Goal: Task Accomplishment & Management: Manage account settings

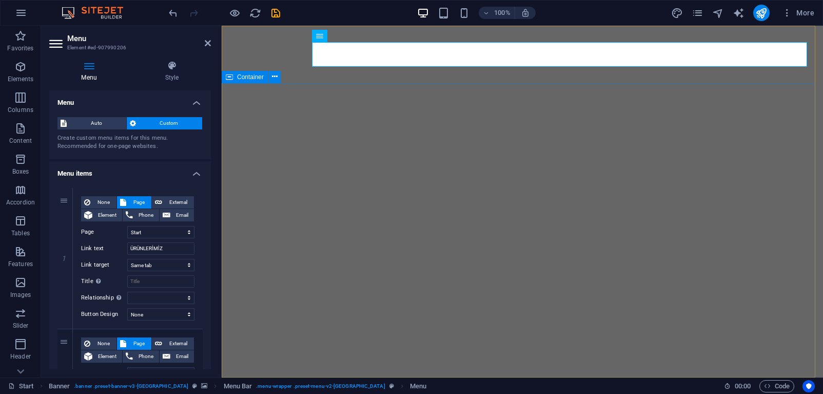
select select
select select "1"
select select
select select "2"
select select
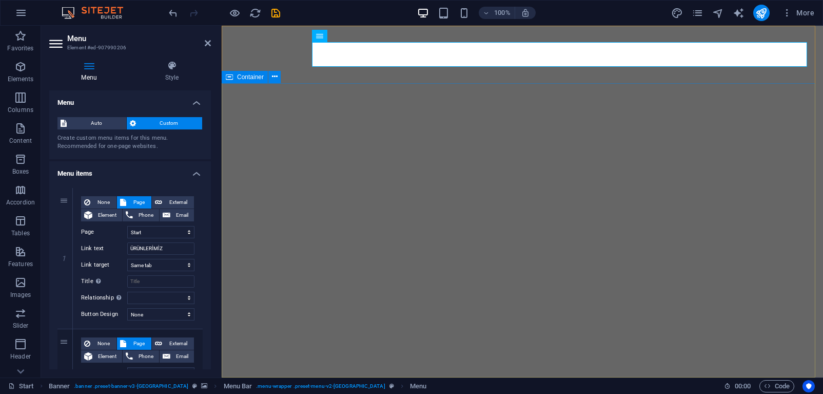
select select "3"
select select
select select "4"
select select
select select "5"
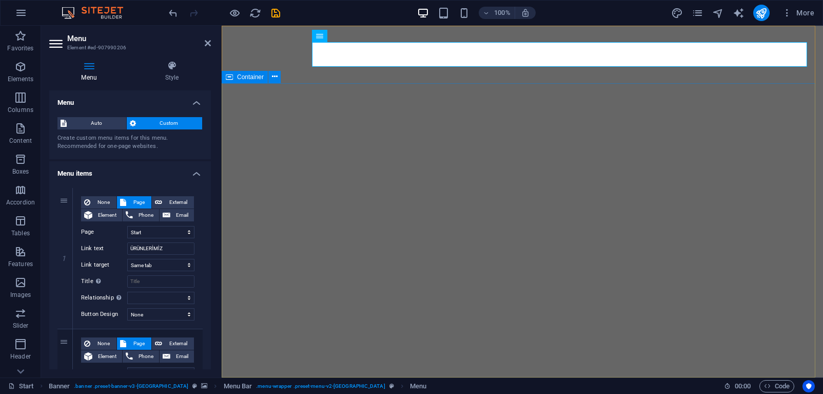
select select
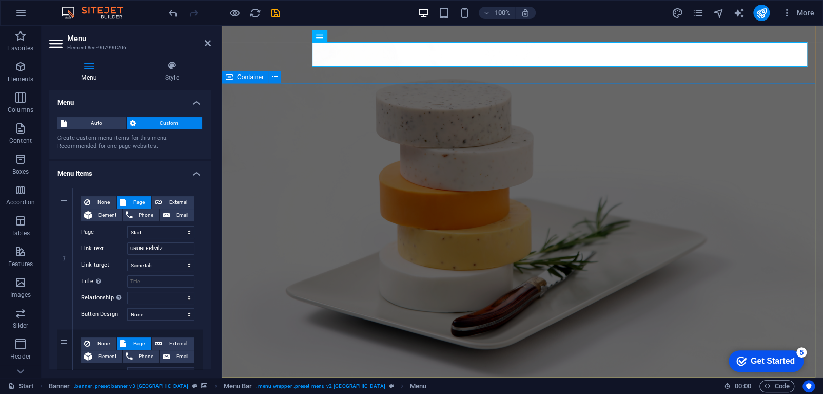
scroll to position [290, 0]
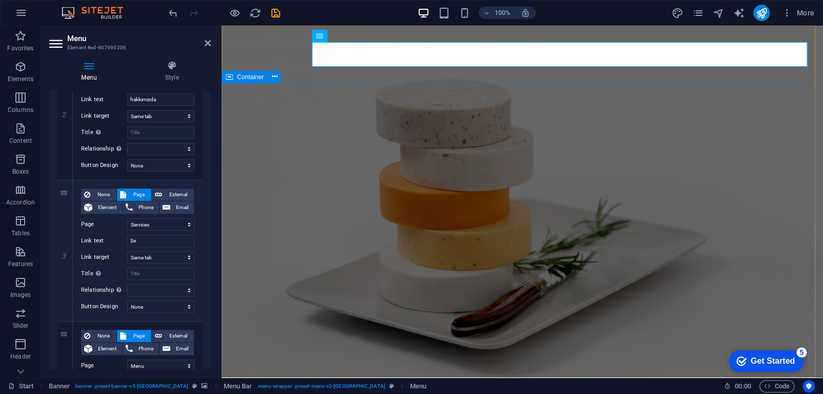
type input "S"
select select
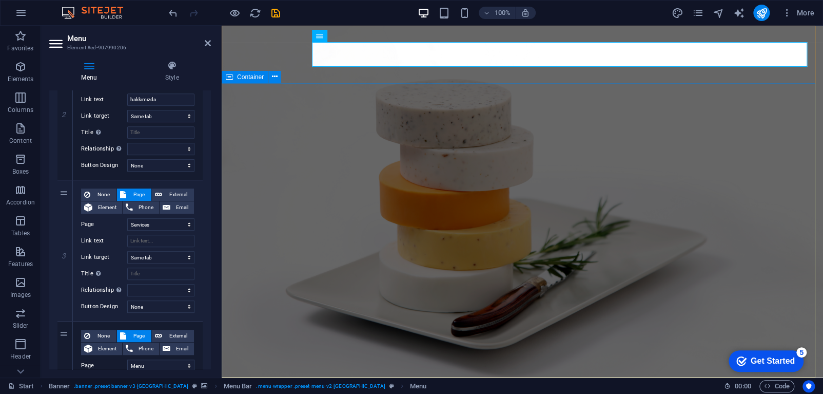
select select
type input "KA"
select select
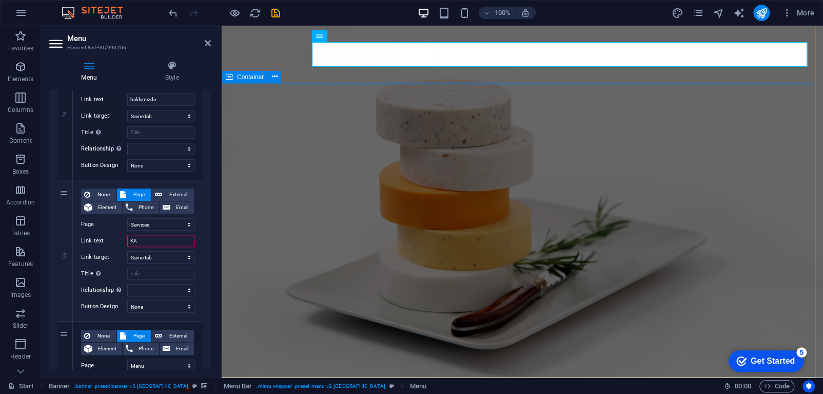
select select
type input "KALITE"
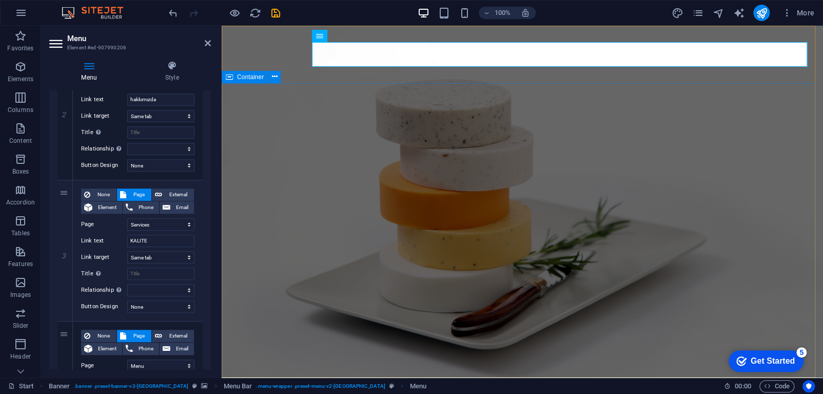
select select
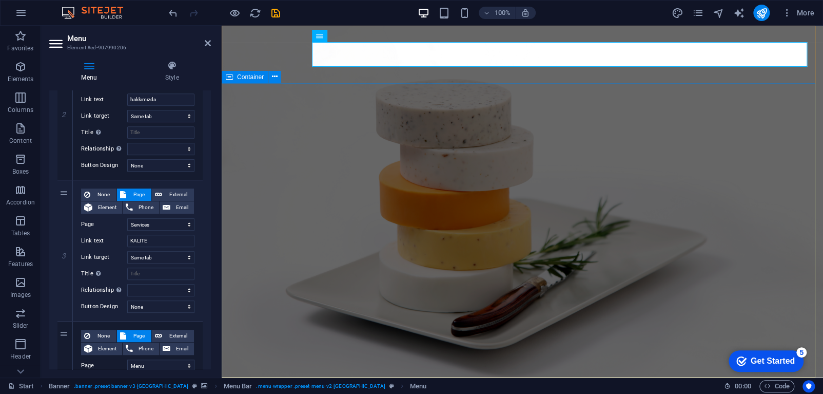
select select
type input "KALITE"
